Goal: Find specific page/section: Find specific page/section

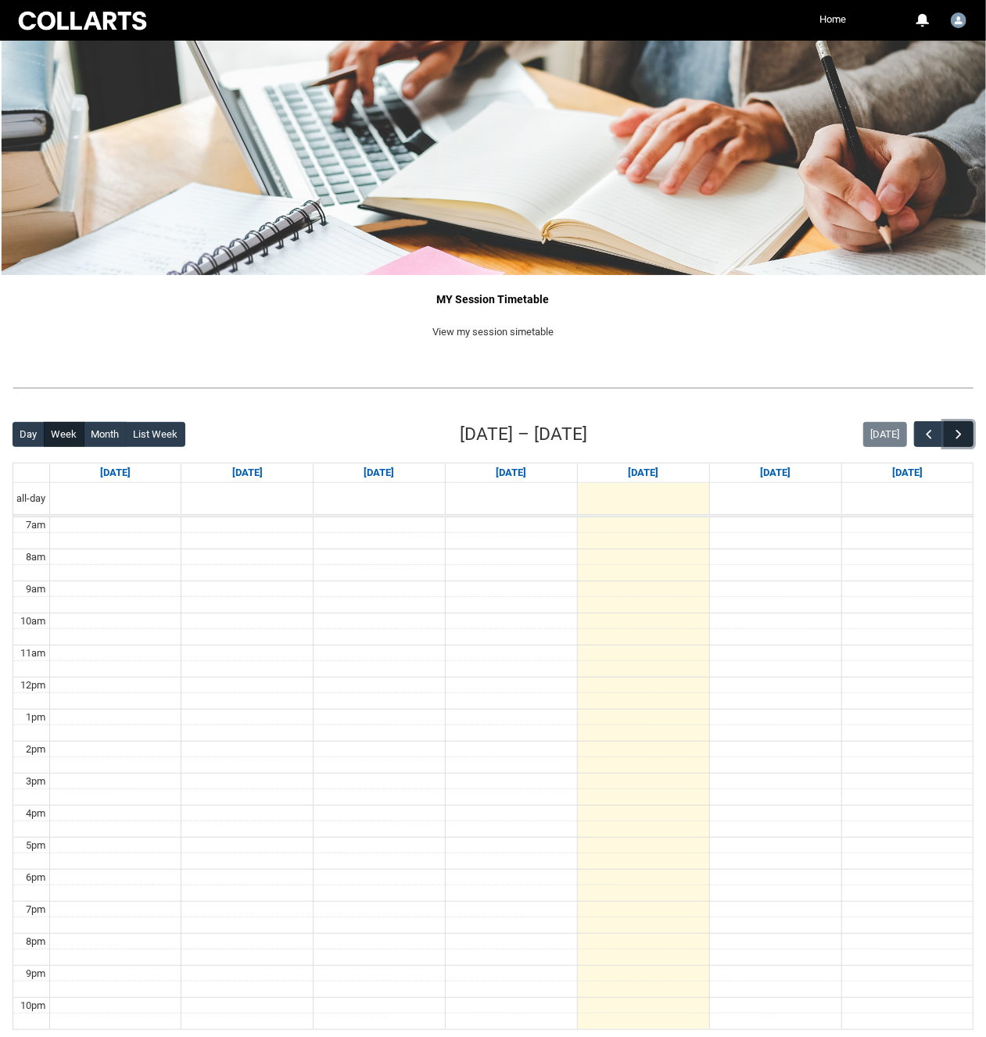
click at [949, 432] on button "button" at bounding box center [958, 434] width 30 height 26
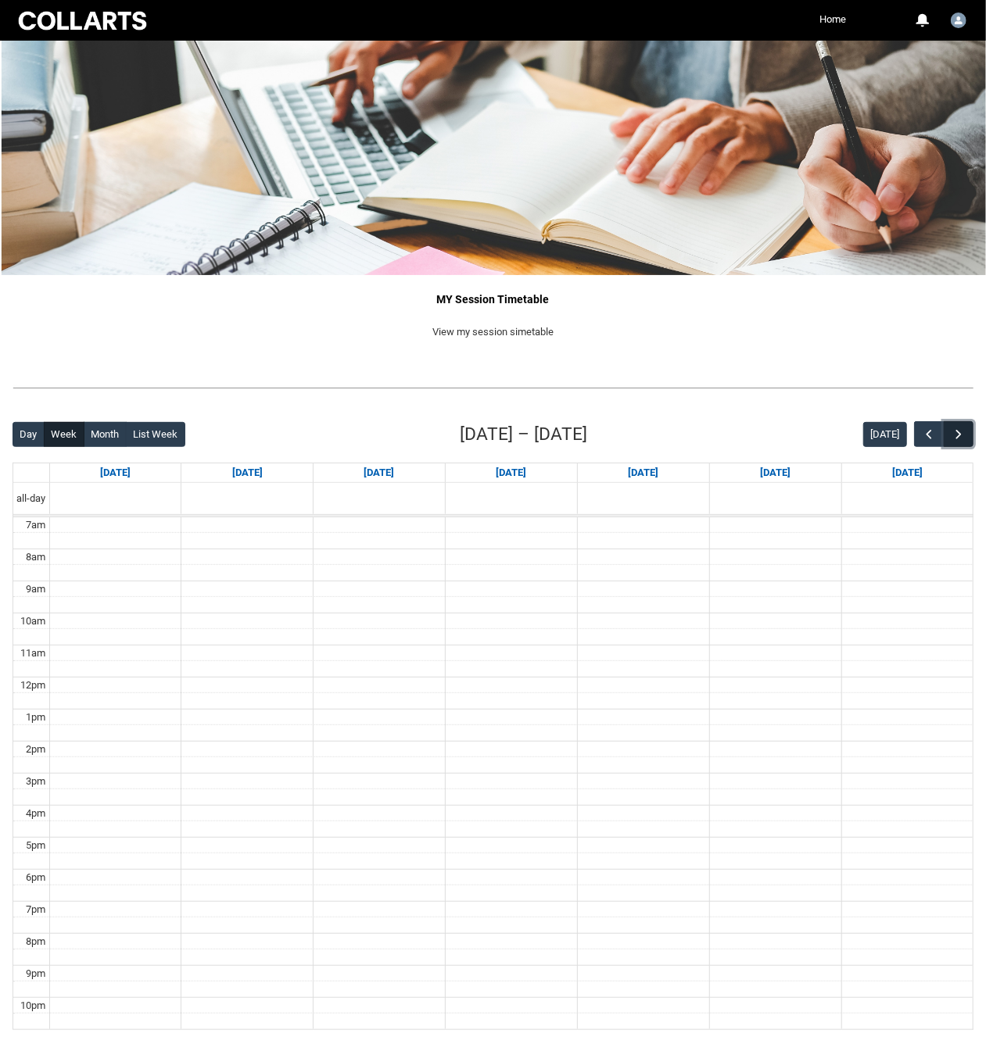
click at [949, 432] on button "button" at bounding box center [958, 434] width 30 height 26
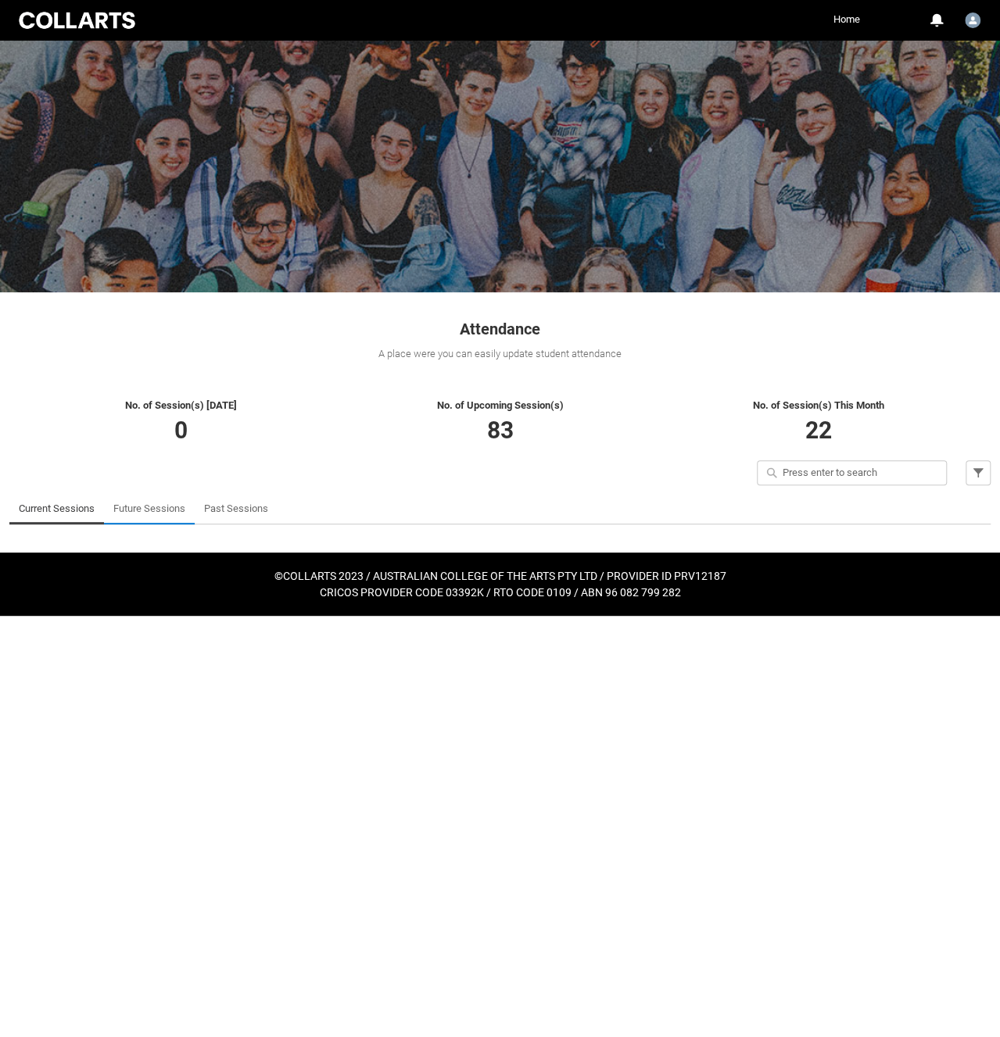
click at [163, 514] on link "Future Sessions" at bounding box center [149, 508] width 72 height 31
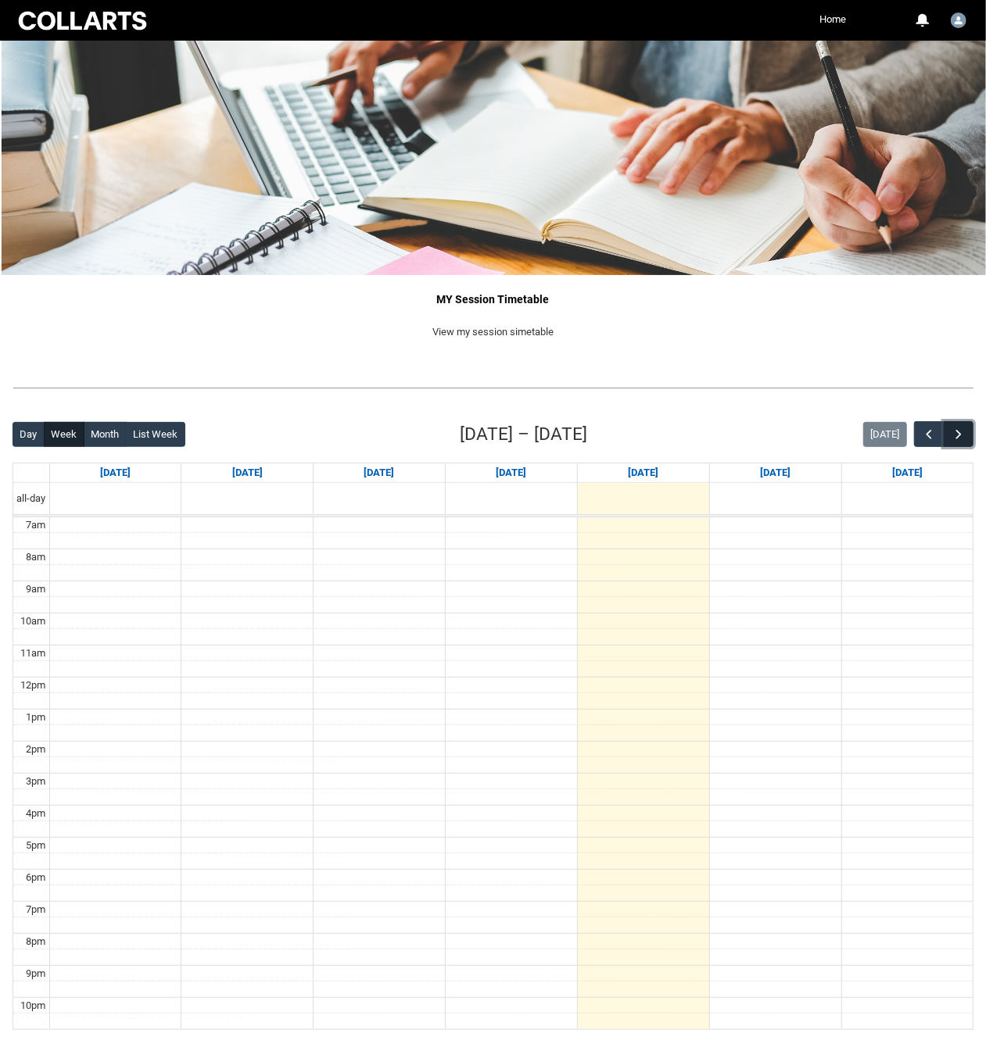
click at [956, 426] on button "button" at bounding box center [958, 434] width 30 height 26
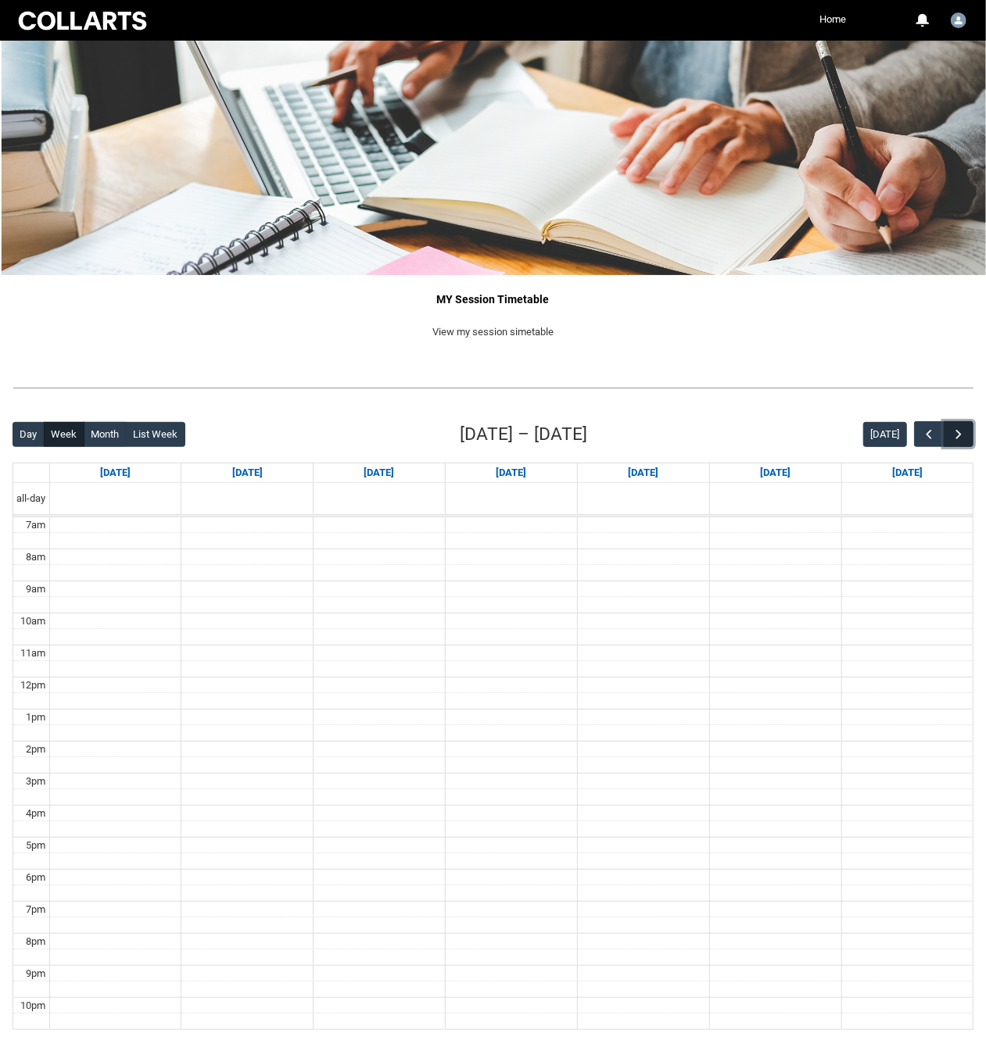
click at [956, 426] on button "button" at bounding box center [958, 434] width 30 height 26
